Goal: Transaction & Acquisition: Book appointment/travel/reservation

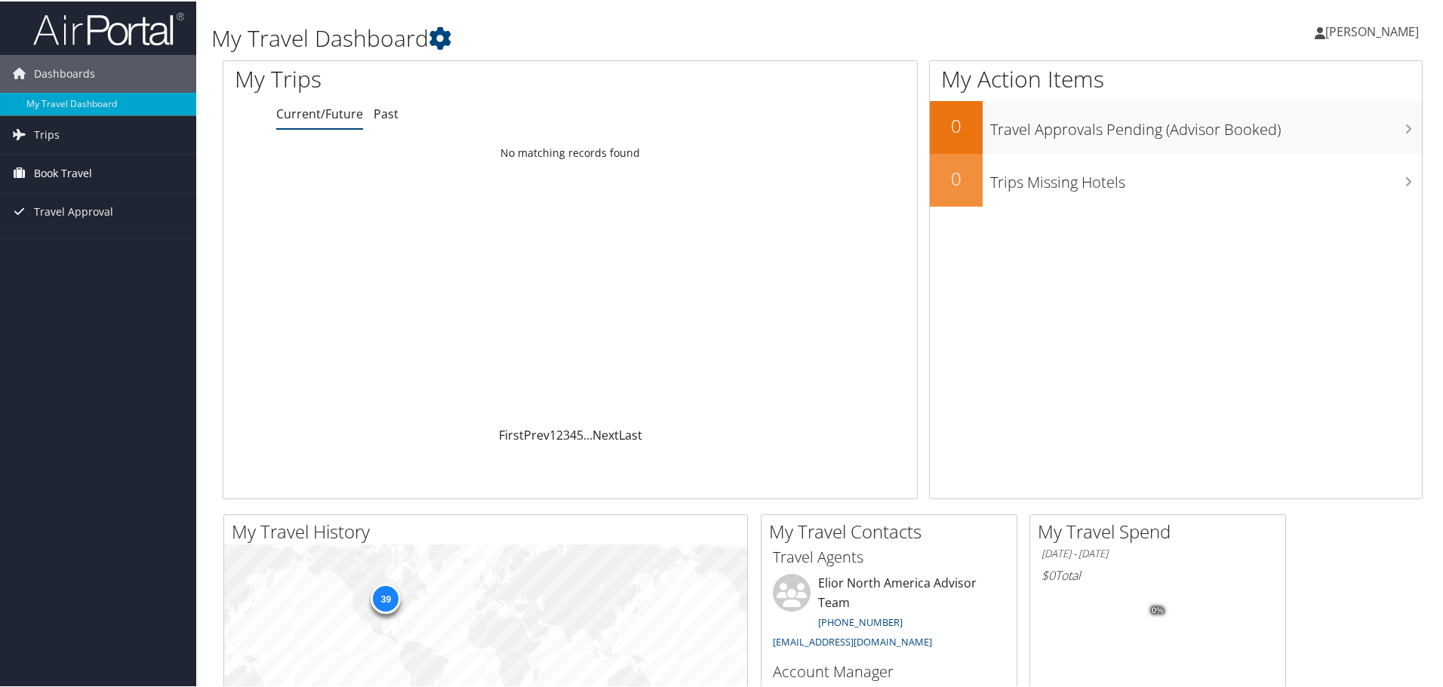
click at [87, 169] on span "Book Travel" at bounding box center [63, 172] width 58 height 38
click at [91, 241] on link "Book/Manage Online Trips" at bounding box center [98, 247] width 196 height 23
